Goal: Navigation & Orientation: Go to known website

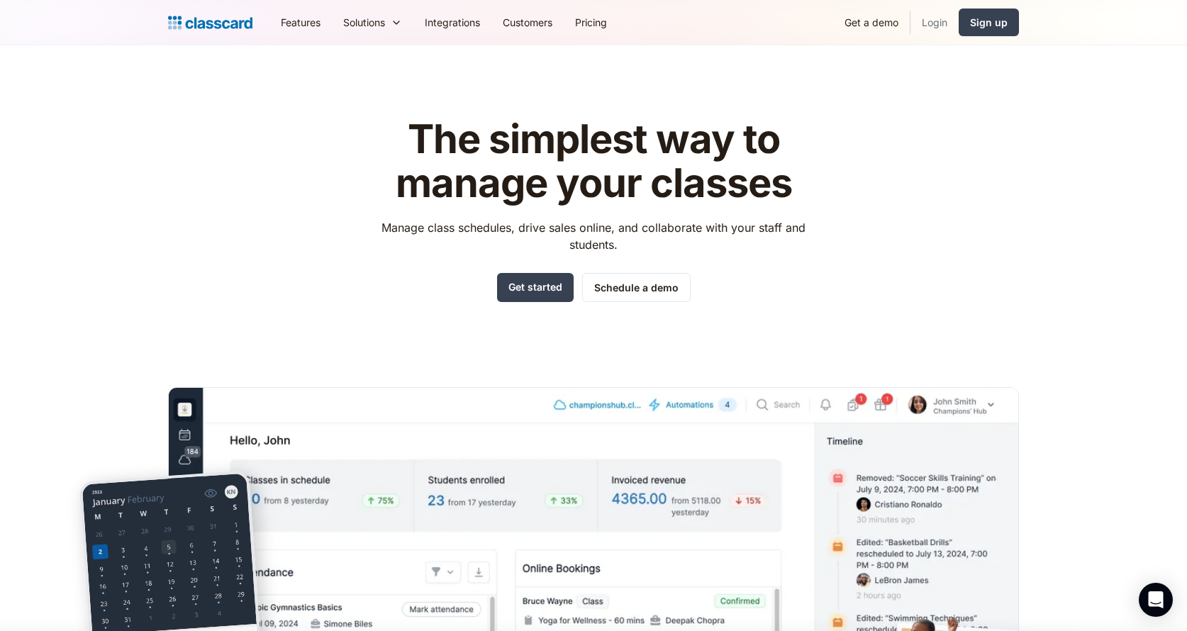
click at [933, 23] on link "Login" at bounding box center [935, 22] width 48 height 32
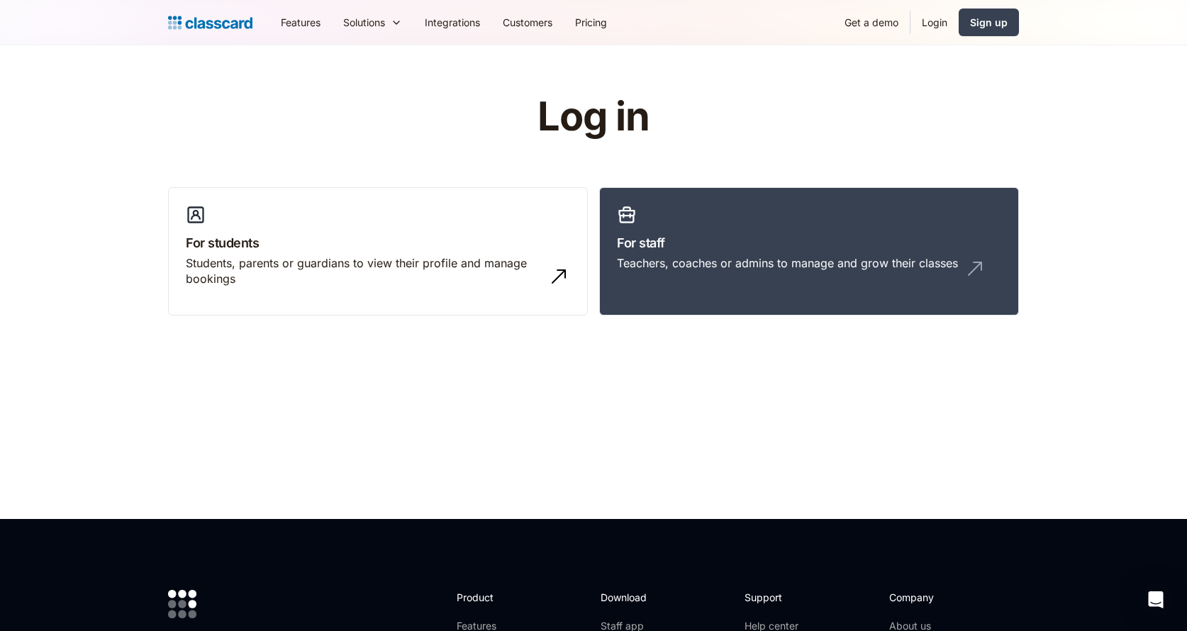
click at [933, 23] on link "Login" at bounding box center [935, 22] width 48 height 32
click at [847, 252] on link "For staff Teachers, coaches or admins to manage and grow their classes" at bounding box center [809, 251] width 420 height 129
